Goal: Find specific page/section: Find specific page/section

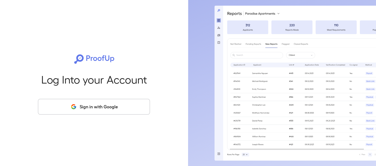
click at [83, 108] on button "Sign in with Google" at bounding box center [94, 107] width 112 height 16
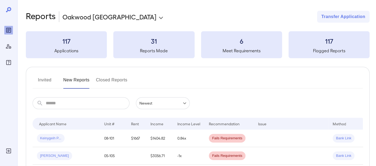
click at [111, 20] on body "**********" at bounding box center [188, 83] width 376 height 166
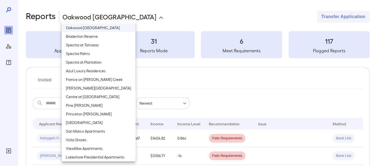
click at [92, 62] on li "Spectra at Plantation" at bounding box center [99, 62] width 74 height 9
type input "**********"
